Goal: Task Accomplishment & Management: Manage account settings

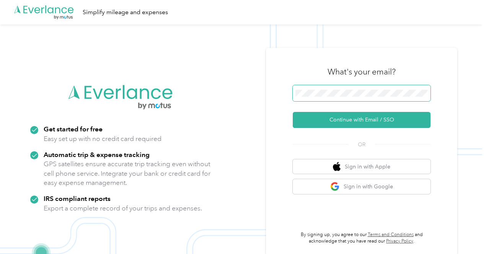
click at [330, 90] on span at bounding box center [362, 93] width 138 height 16
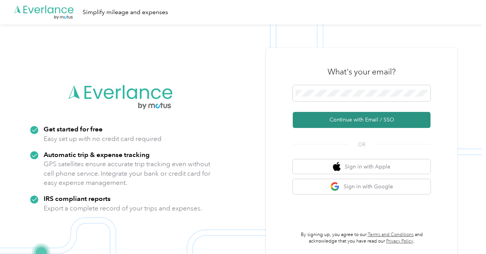
click at [361, 120] on button "Continue with Email / SSO" at bounding box center [362, 120] width 138 height 16
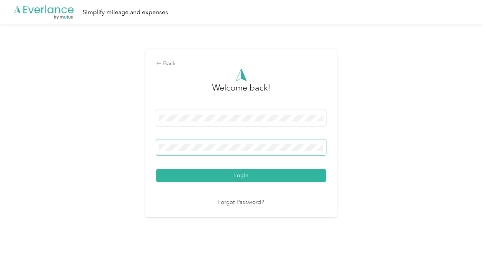
click at [156, 169] on button "Login" at bounding box center [241, 175] width 170 height 13
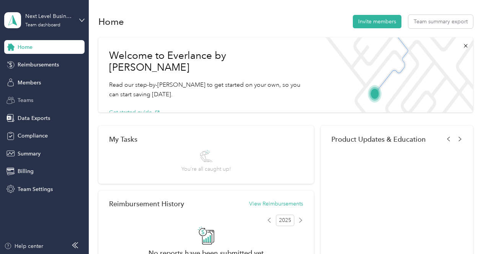
click at [25, 103] on span "Teams" at bounding box center [26, 100] width 16 height 8
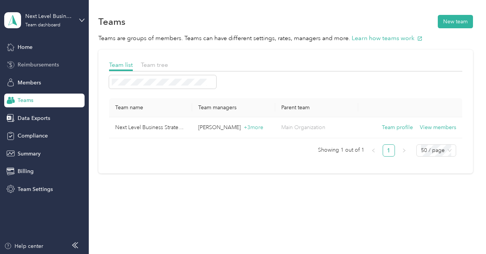
click at [25, 64] on span "Reimbursements" at bounding box center [38, 65] width 41 height 8
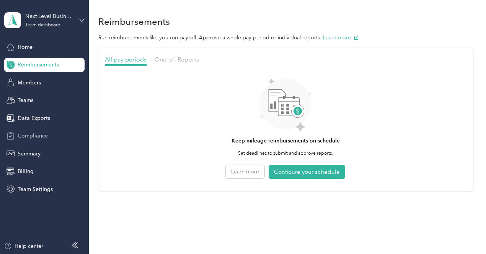
click at [28, 135] on span "Compliance" at bounding box center [33, 136] width 30 height 8
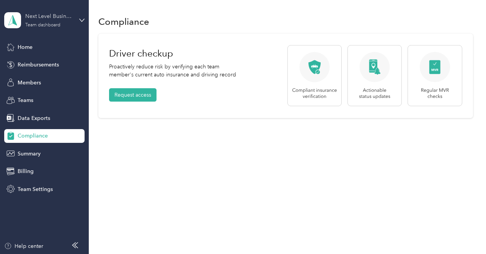
click at [72, 20] on div "Next Level Business Strategies" at bounding box center [49, 16] width 48 height 8
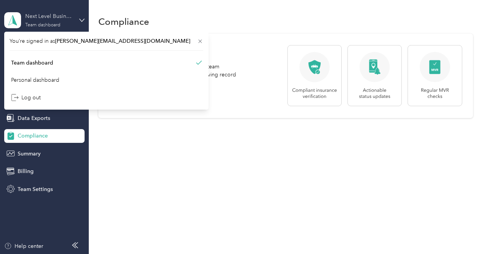
click at [72, 20] on div "Next Level Business Strategies" at bounding box center [49, 16] width 48 height 8
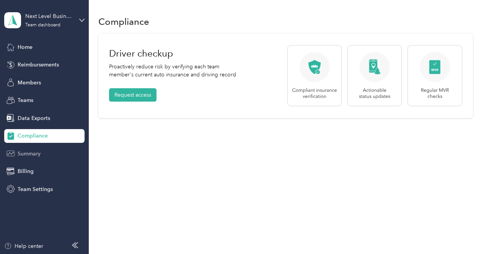
click at [28, 153] on span "Summary" at bounding box center [29, 154] width 23 height 8
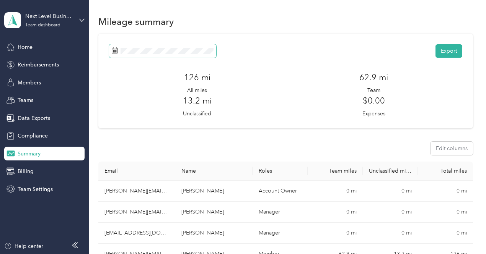
click at [209, 46] on span at bounding box center [162, 50] width 107 height 13
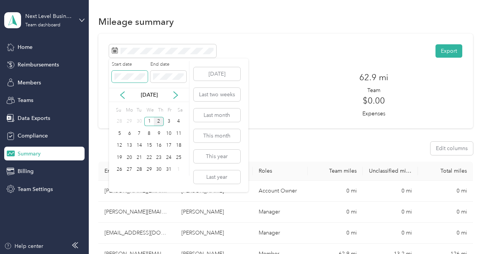
click at [107, 83] on body "Next Level Business Strategies Team dashboard Home Reimbursements Members Teams…" at bounding box center [241, 127] width 482 height 254
click at [122, 96] on icon at bounding box center [123, 95] width 4 height 7
click at [128, 120] on div "1" at bounding box center [129, 122] width 10 height 10
click at [140, 172] on div "30" at bounding box center [139, 170] width 10 height 10
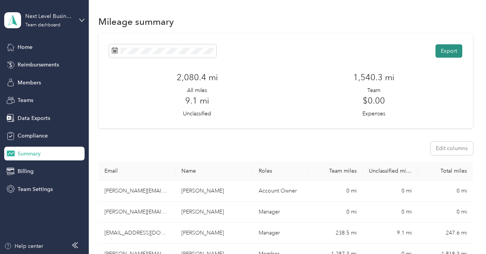
click at [448, 52] on button "Export" at bounding box center [449, 50] width 27 height 13
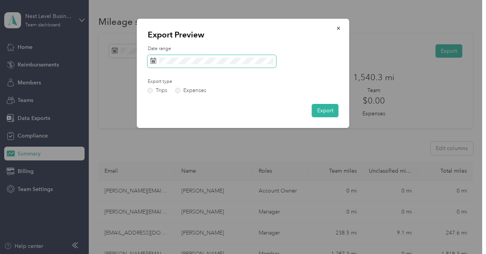
click at [252, 68] on span at bounding box center [212, 61] width 129 height 13
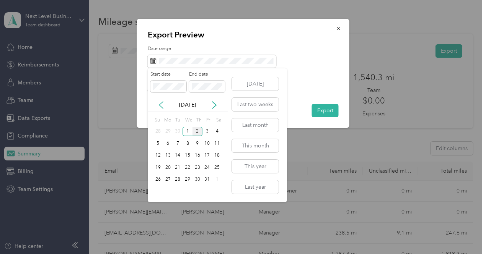
click at [161, 104] on icon at bounding box center [161, 105] width 8 height 8
click at [166, 133] on div "1" at bounding box center [168, 132] width 10 height 10
click at [179, 181] on div "30" at bounding box center [178, 180] width 10 height 10
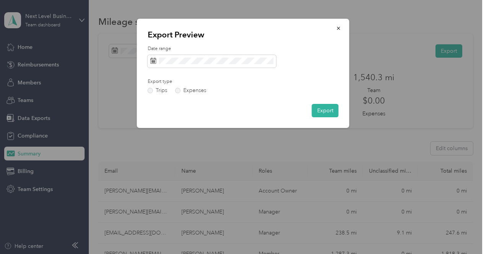
click at [320, 113] on button "Export" at bounding box center [325, 110] width 27 height 13
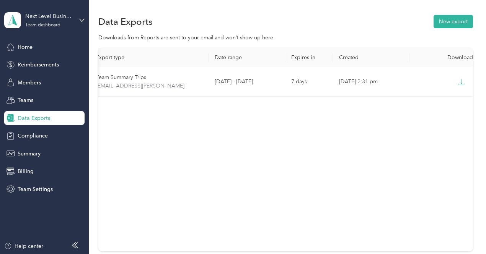
scroll to position [0, 43]
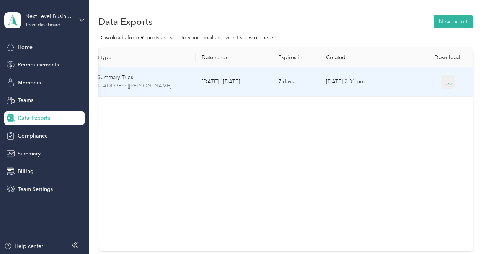
click at [445, 82] on icon "button" at bounding box center [448, 82] width 7 height 7
click at [447, 84] on icon "button" at bounding box center [448, 82] width 7 height 7
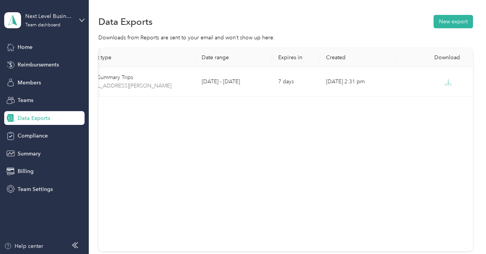
click at [76, 248] on icon at bounding box center [75, 246] width 6 height 6
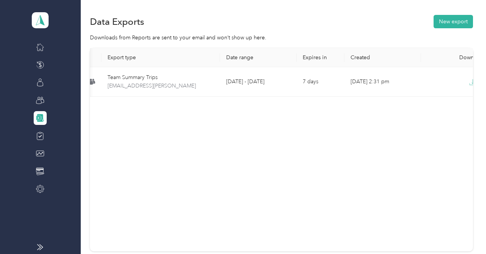
scroll to position [0, 0]
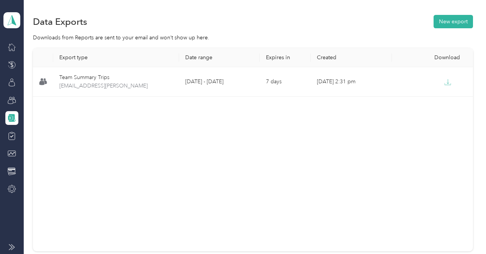
click at [11, 246] on icon at bounding box center [12, 248] width 6 height 6
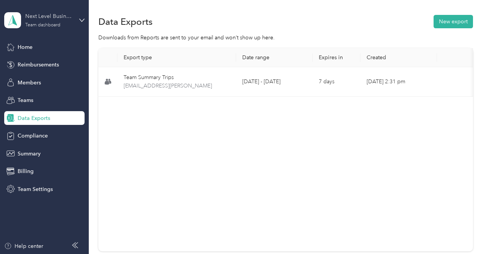
click at [68, 21] on div "Next Level Business Strategies Team dashboard" at bounding box center [49, 19] width 48 height 15
click at [37, 100] on div "You’re signed in as [PERSON_NAME][EMAIL_ADDRESS][DOMAIN_NAME] Team dashboard Pe…" at bounding box center [106, 71] width 204 height 78
click at [80, 21] on icon at bounding box center [81, 20] width 5 height 5
click at [35, 100] on div "You’re signed in as [PERSON_NAME][EMAIL_ADDRESS][DOMAIN_NAME] Team dashboard Pe…" at bounding box center [106, 71] width 204 height 78
click at [78, 23] on div "Next Level Business Strategies Team dashboard" at bounding box center [44, 20] width 80 height 27
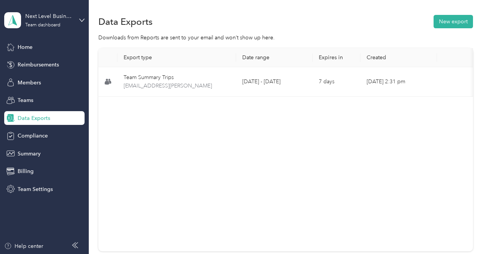
click at [28, 100] on div "Log out" at bounding box center [107, 94] width 194 height 13
